Goal: Task Accomplishment & Management: Manage account settings

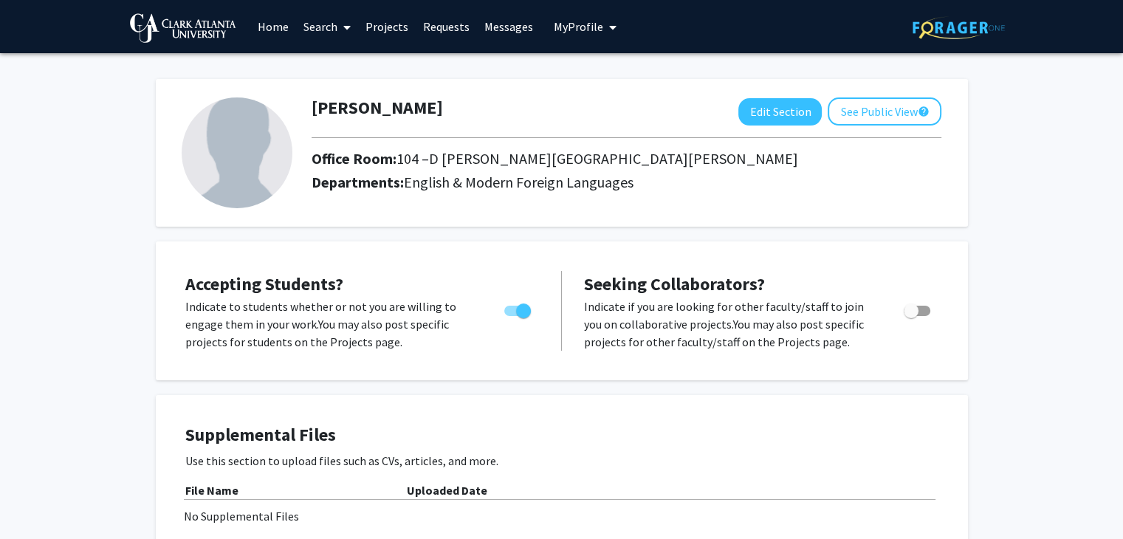
click at [383, 20] on link "Projects" at bounding box center [387, 27] width 58 height 52
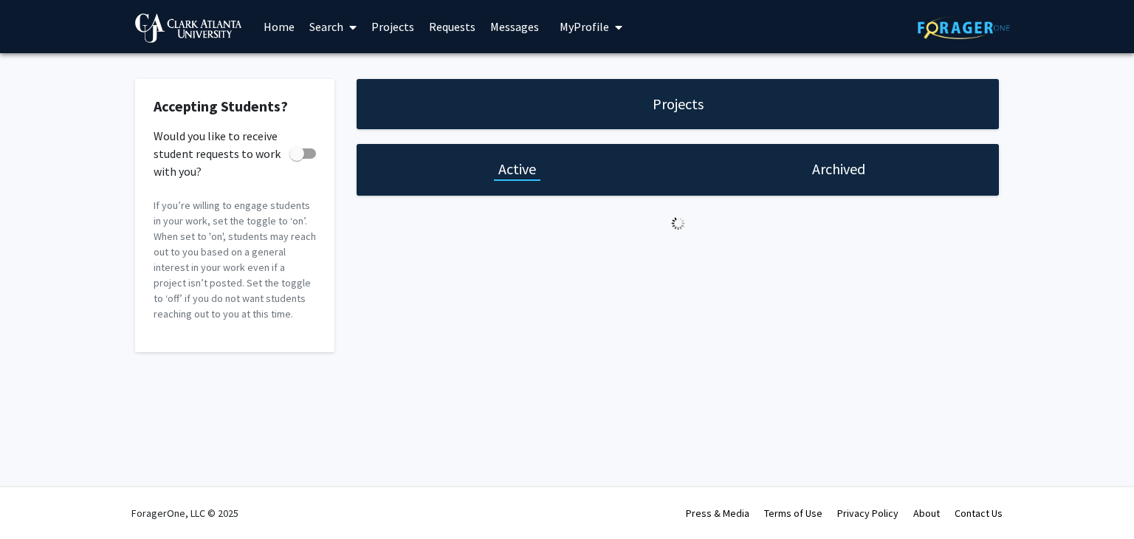
checkbox input "true"
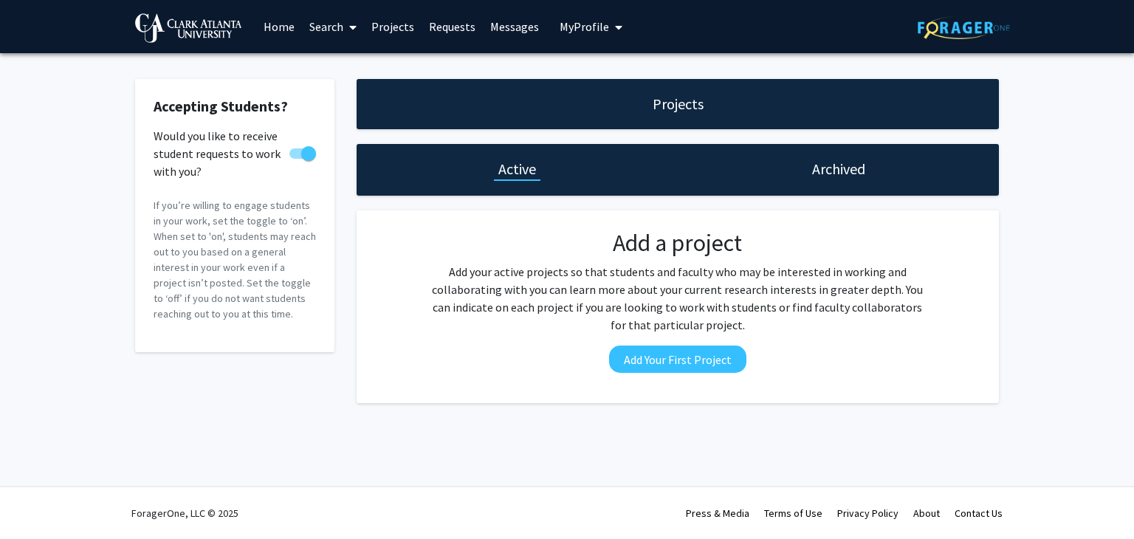
click at [593, 32] on span "My Profile" at bounding box center [584, 26] width 49 height 15
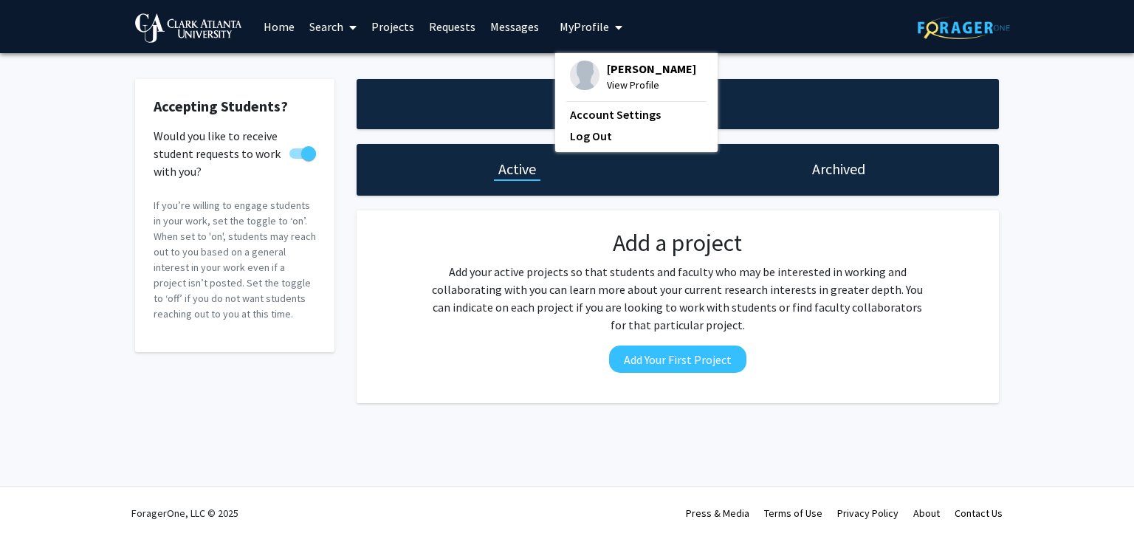
click at [619, 83] on span "View Profile" at bounding box center [651, 85] width 89 height 16
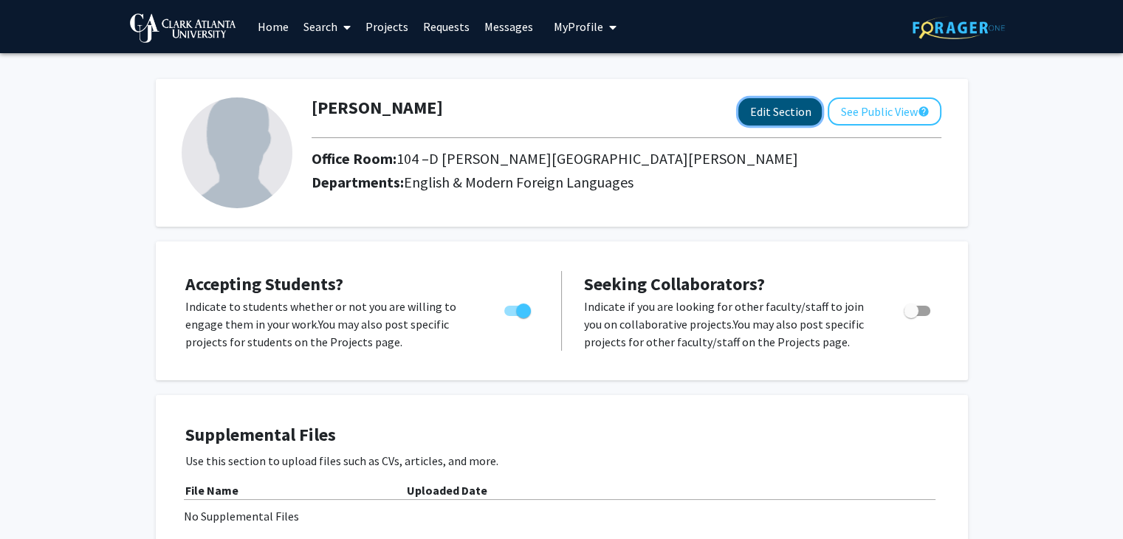
click at [768, 123] on button "Edit Section" at bounding box center [779, 111] width 83 height 27
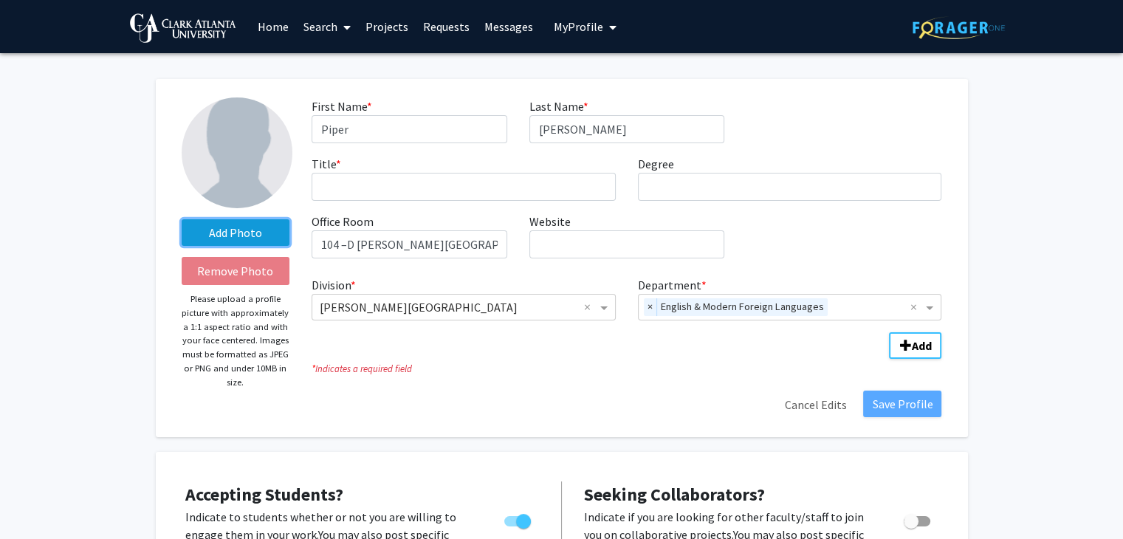
click at [265, 222] on label "Add Photo" at bounding box center [236, 232] width 109 height 27
click at [0, 0] on input "Add Photo" at bounding box center [0, 0] width 0 height 0
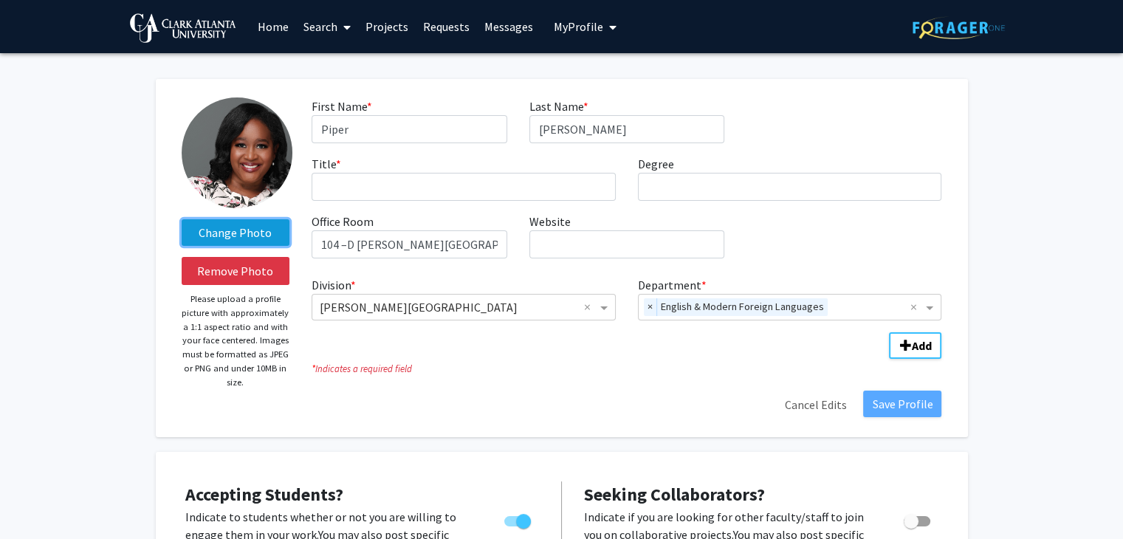
click at [247, 237] on label "Change Photo" at bounding box center [236, 232] width 109 height 27
click at [0, 0] on input "Change Photo" at bounding box center [0, 0] width 0 height 0
click at [558, 394] on div "Save Profile Cancel Edits" at bounding box center [627, 405] width 652 height 28
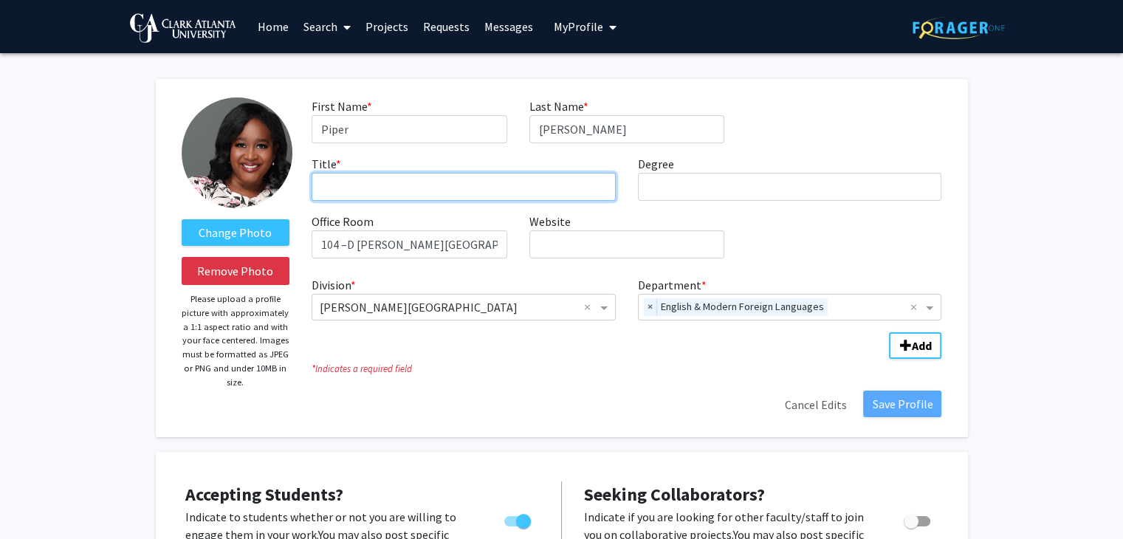
click at [573, 181] on input "Title * required" at bounding box center [464, 187] width 304 height 28
type input "Dr."
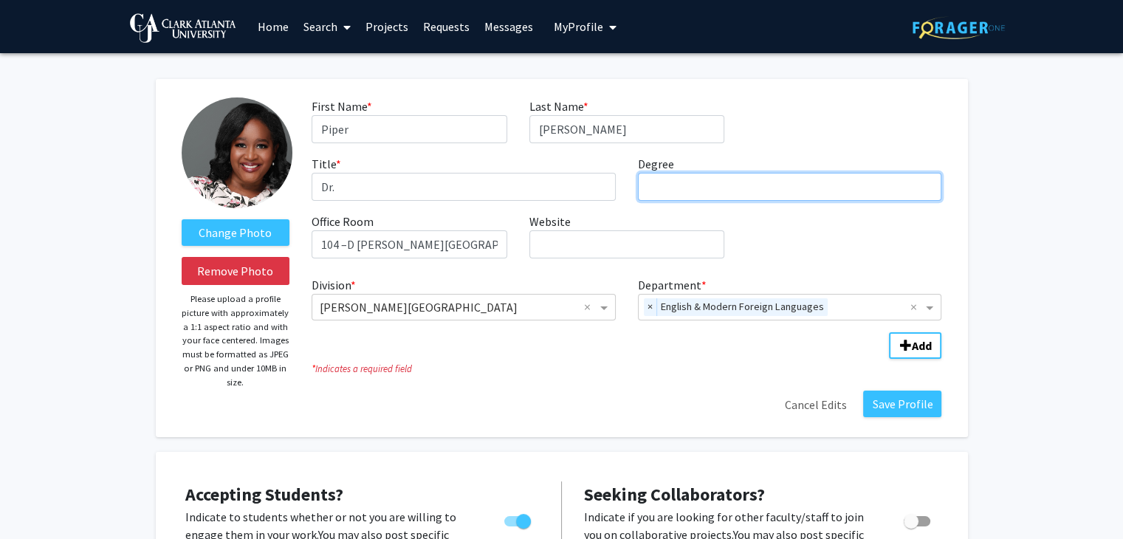
click at [746, 184] on input "Degree required" at bounding box center [790, 187] width 304 height 28
type input "English"
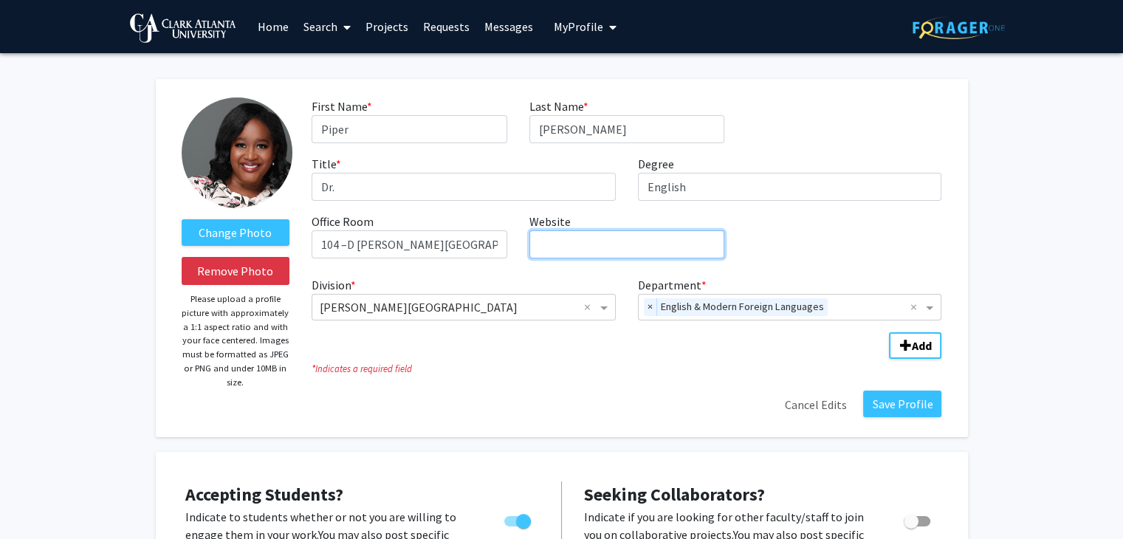
click at [623, 255] on input "Website required" at bounding box center [626, 244] width 195 height 28
type input "[URL][DOMAIN_NAME]"
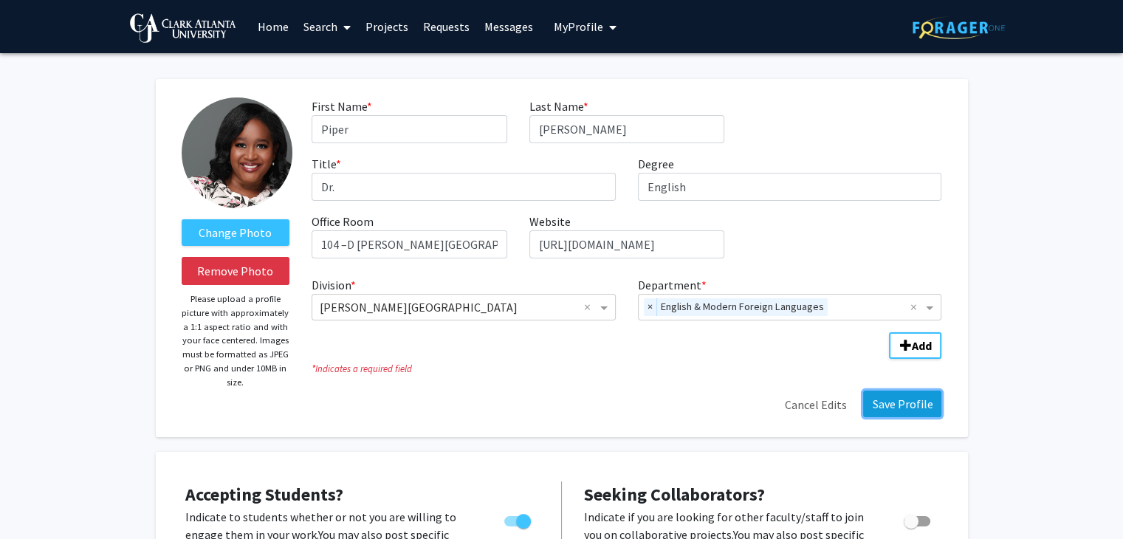
click at [889, 410] on button "Save Profile" at bounding box center [902, 404] width 78 height 27
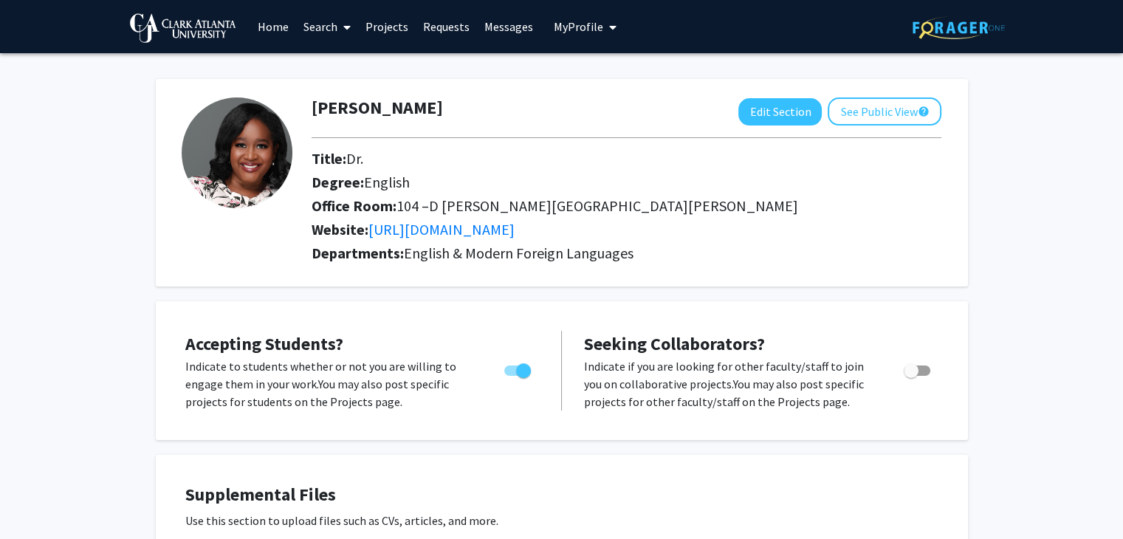
click at [337, 27] on link "Search" at bounding box center [327, 27] width 62 height 52
click at [440, 78] on div "[PERSON_NAME] Edit Section See Public View help Title: Dr. Degree: English Offi…" at bounding box center [562, 175] width 812 height 222
click at [272, 25] on link "Home" at bounding box center [273, 27] width 46 height 52
